Goal: Information Seeking & Learning: Learn about a topic

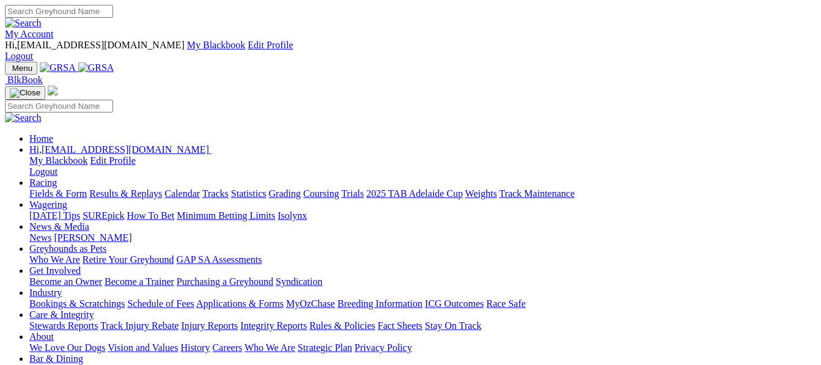
click at [36, 188] on link "Fields & Form" at bounding box center [57, 193] width 57 height 10
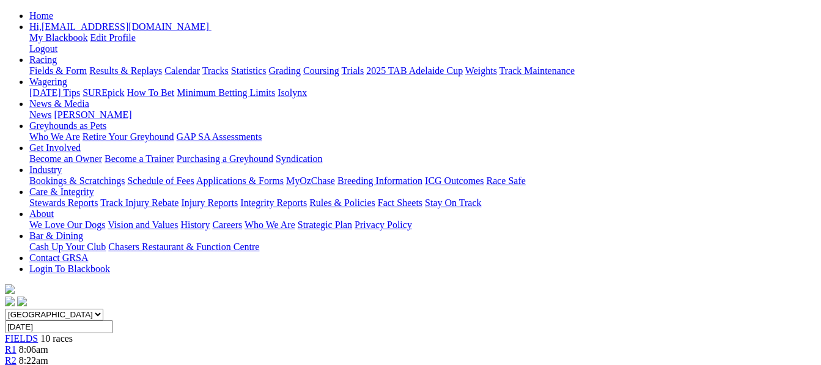
scroll to position [163, 0]
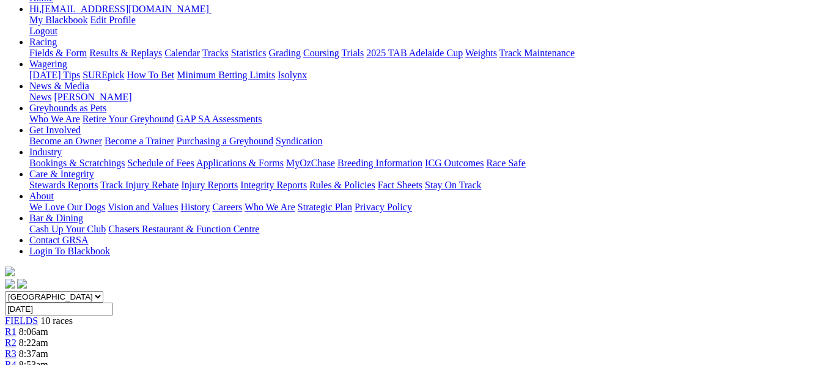
click at [17, 337] on link "R2" at bounding box center [11, 342] width 12 height 10
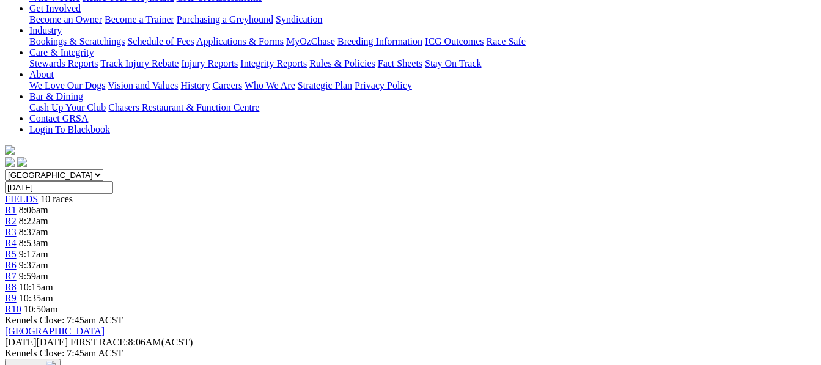
scroll to position [285, 0]
